Goal: Task Accomplishment & Management: Use online tool/utility

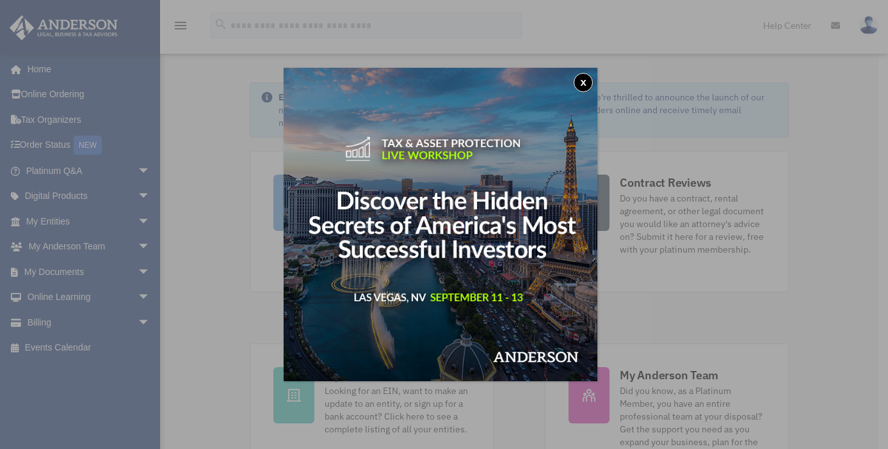
click at [586, 76] on button "x" at bounding box center [583, 82] width 19 height 19
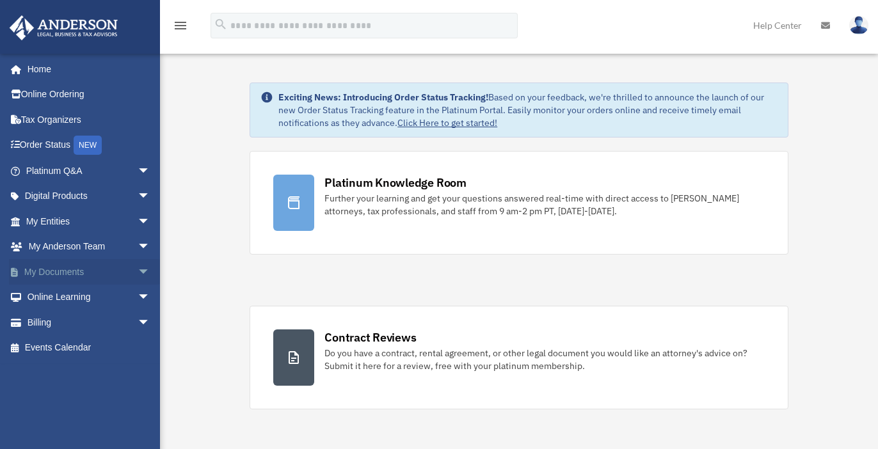
click at [138, 268] on span "arrow_drop_down" at bounding box center [151, 272] width 26 height 26
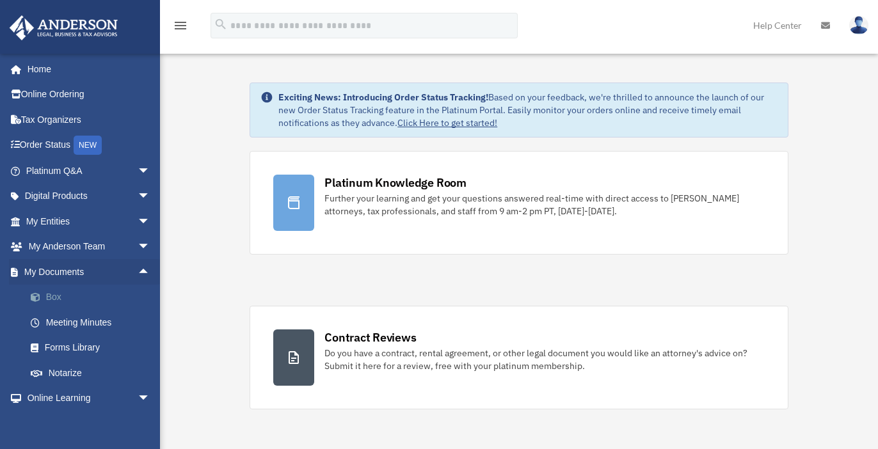
click at [47, 297] on link "Box" at bounding box center [94, 298] width 152 height 26
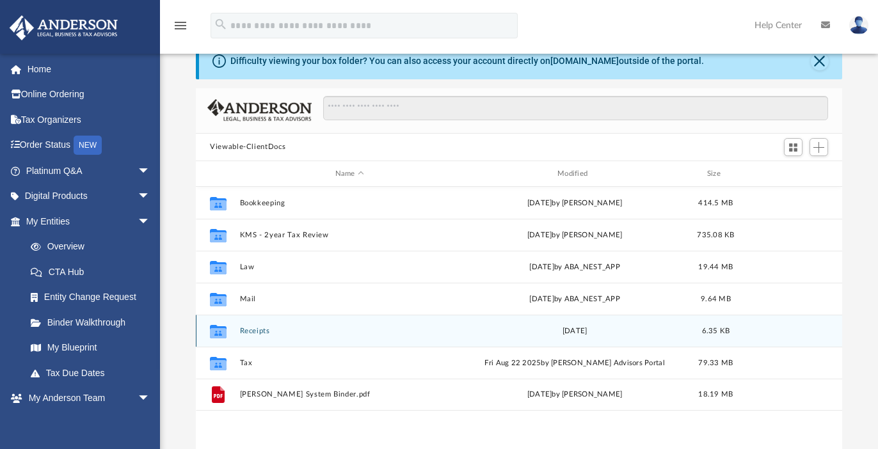
scroll to position [79, 0]
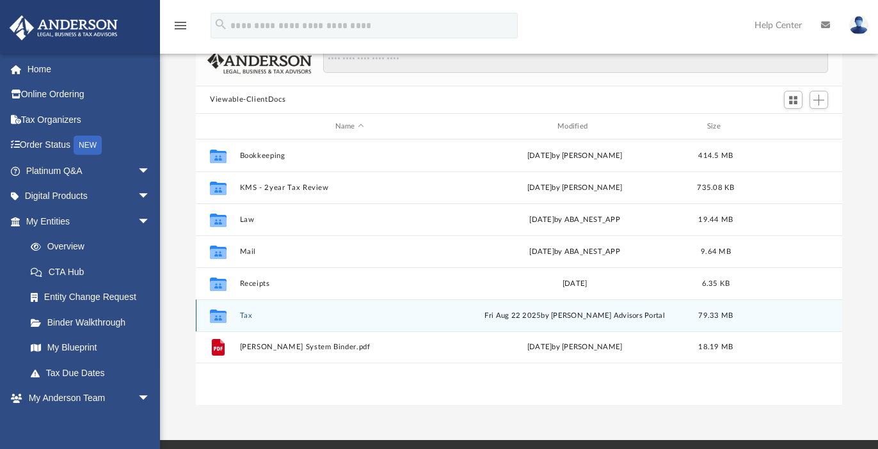
click at [243, 314] on button "Tax" at bounding box center [350, 316] width 220 height 8
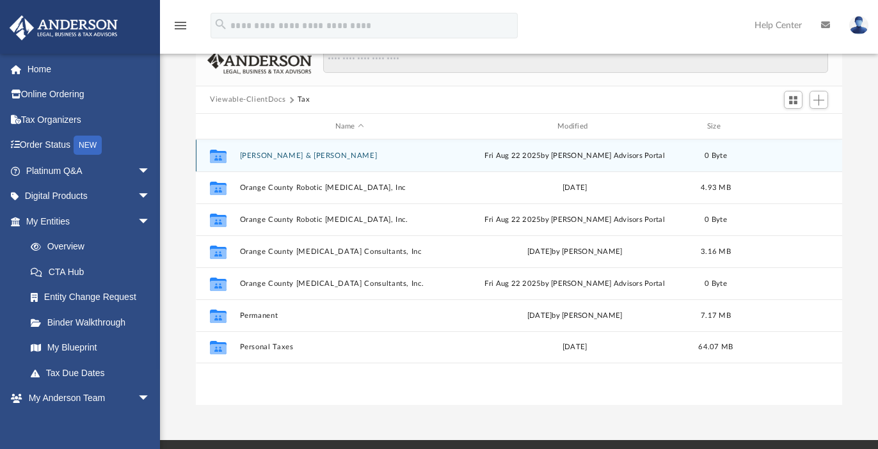
click at [305, 157] on button "Khosravi, Abtin & Alipour, Azita" at bounding box center [350, 156] width 220 height 8
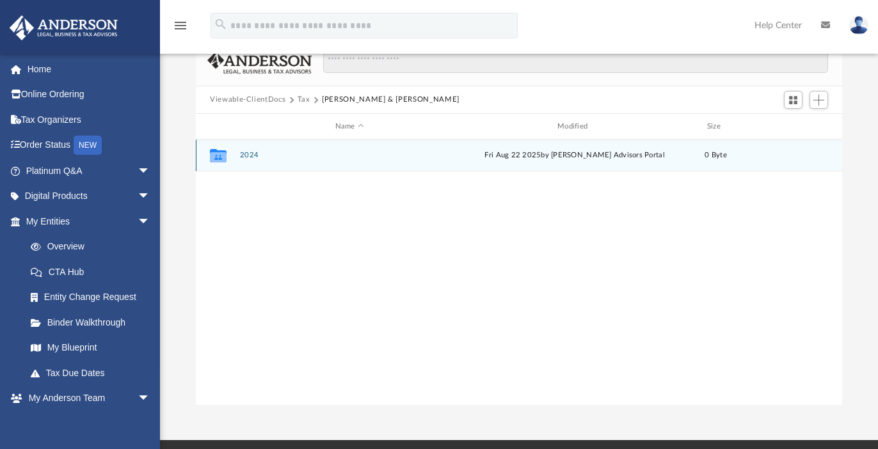
click at [250, 156] on button "2024" at bounding box center [350, 156] width 220 height 8
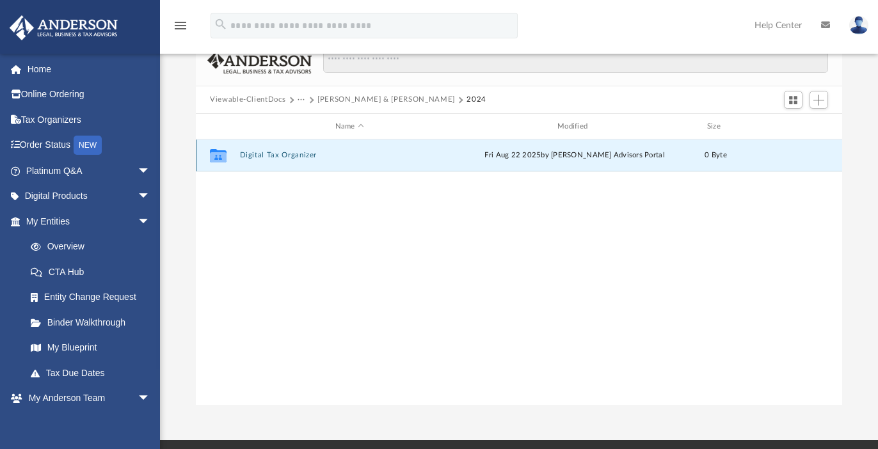
click at [251, 156] on button "Digital Tax Organizer" at bounding box center [350, 156] width 220 height 8
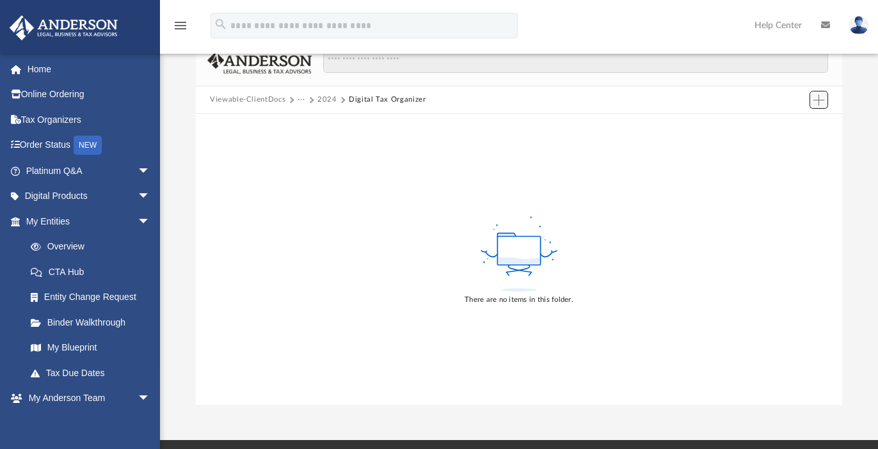
click at [818, 104] on span "Add" at bounding box center [819, 100] width 11 height 11
click at [792, 127] on li "Upload" at bounding box center [800, 125] width 41 height 13
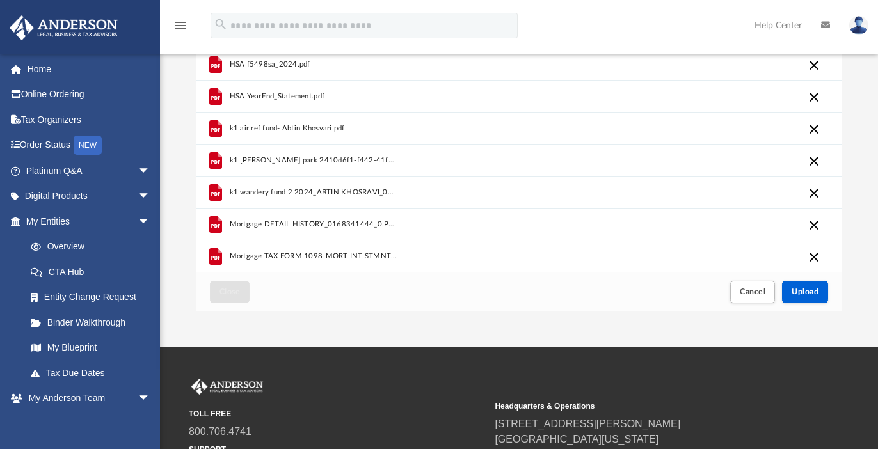
scroll to position [299, 0]
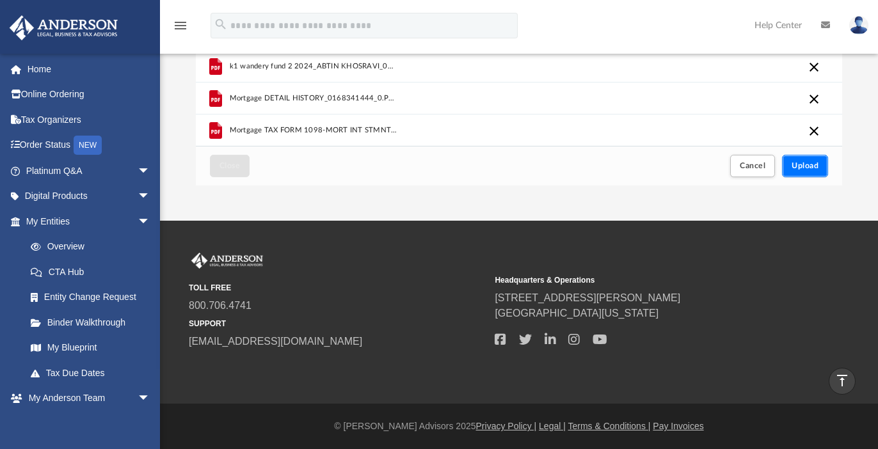
click at [815, 166] on span "Upload" at bounding box center [805, 166] width 27 height 8
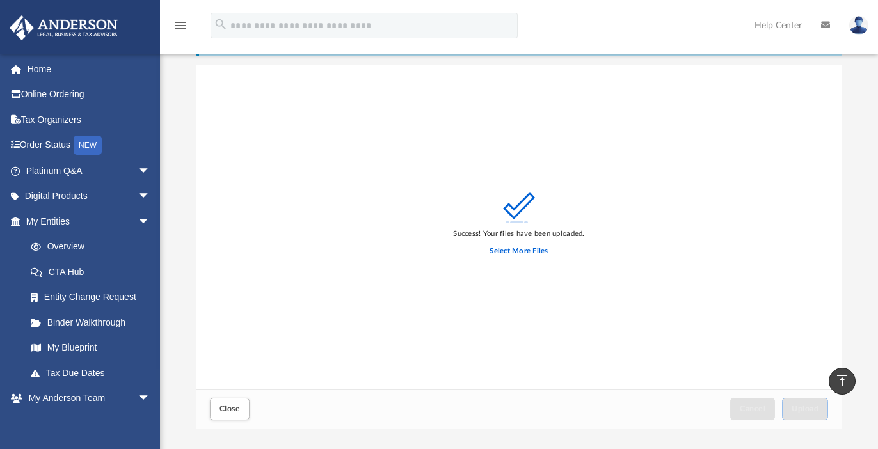
scroll to position [0, 0]
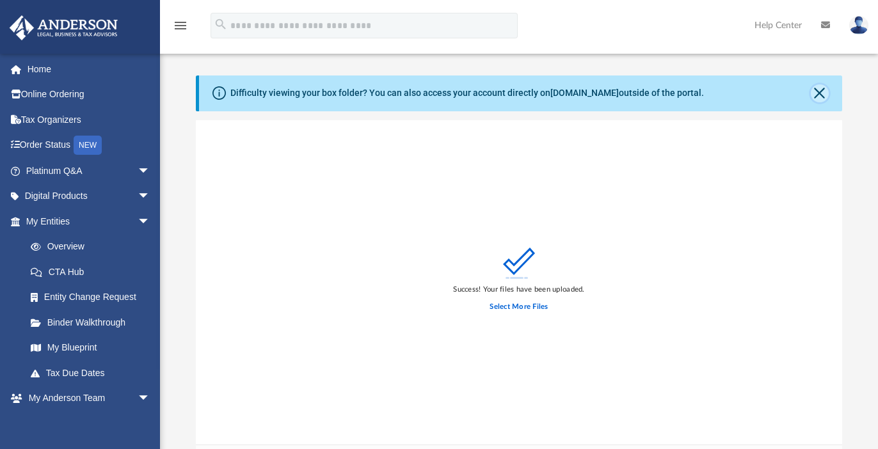
click at [821, 91] on button "Close" at bounding box center [820, 94] width 18 height 18
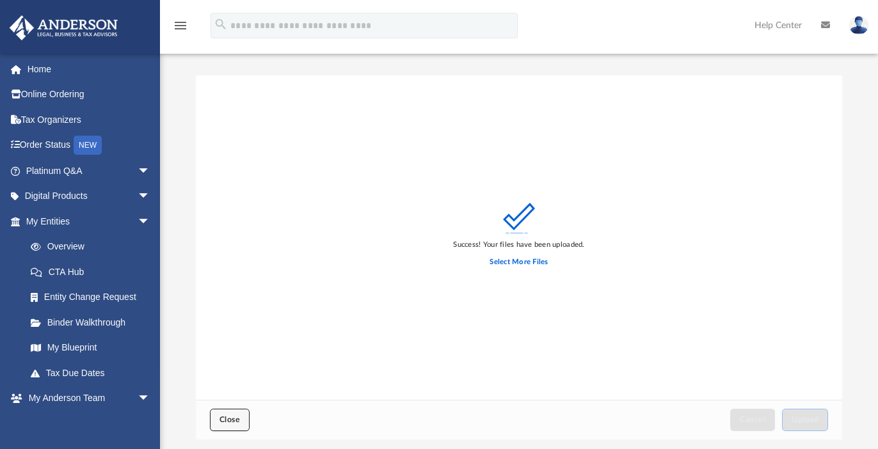
click at [240, 421] on button "Close" at bounding box center [230, 420] width 40 height 22
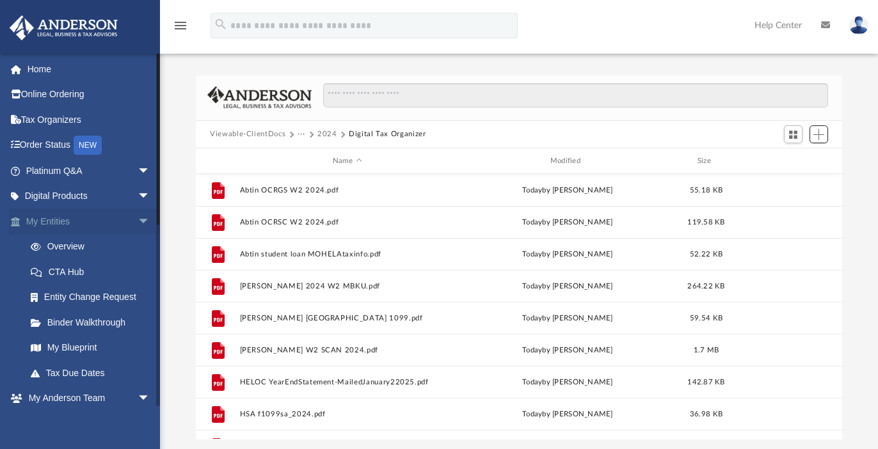
scroll to position [282, 637]
